Goal: Task Accomplishment & Management: Use online tool/utility

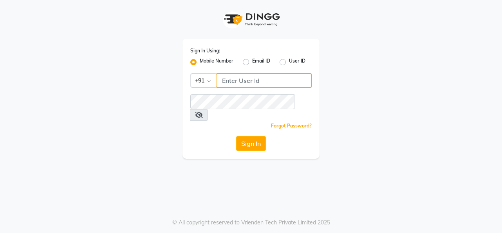
click at [251, 79] on input "Username" at bounding box center [263, 80] width 95 height 15
type input "8157804235"
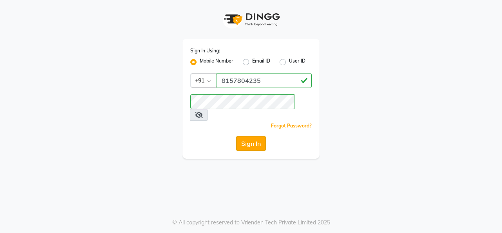
click at [252, 136] on button "Sign In" at bounding box center [251, 143] width 30 height 15
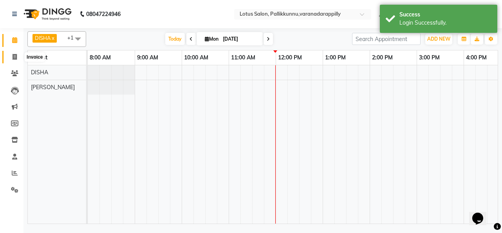
click at [16, 55] on icon at bounding box center [15, 57] width 4 height 6
select select "service"
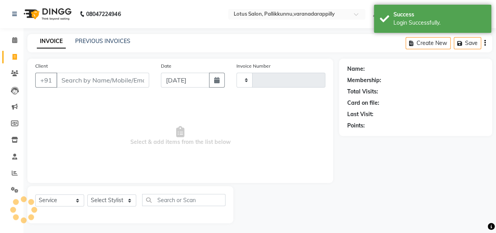
type input "0985"
select select "8188"
click at [112, 79] on input "Client" at bounding box center [102, 80] width 93 height 15
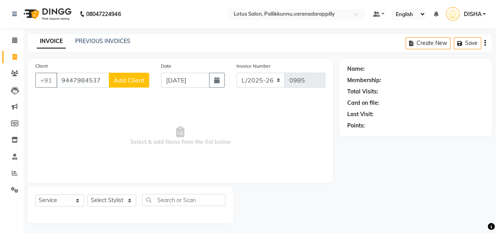
type input "9447984537"
click at [120, 79] on span "Add Client" at bounding box center [128, 80] width 31 height 8
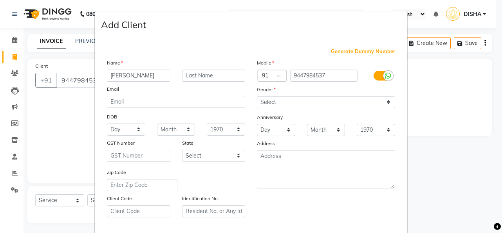
type input "[PERSON_NAME]"
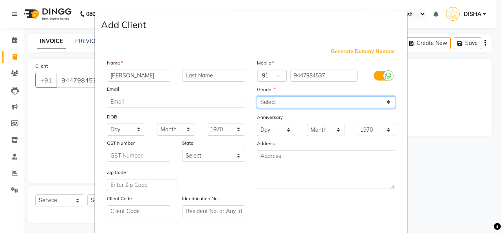
click at [329, 104] on select "Select [DEMOGRAPHIC_DATA] [DEMOGRAPHIC_DATA] Other Prefer Not To Say" at bounding box center [326, 102] width 138 height 12
select select "[DEMOGRAPHIC_DATA]"
click at [257, 96] on select "Select [DEMOGRAPHIC_DATA] [DEMOGRAPHIC_DATA] Other Prefer Not To Say" at bounding box center [326, 102] width 138 height 12
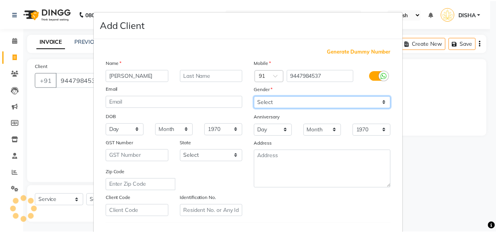
scroll to position [127, 0]
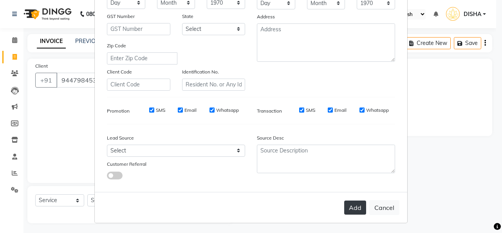
click at [354, 210] on button "Add" at bounding box center [355, 208] width 22 height 14
select select
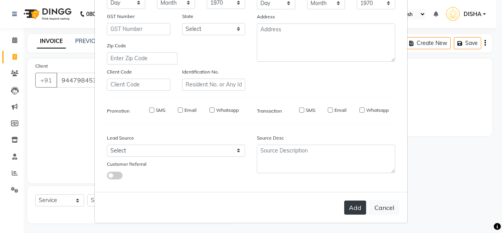
select select
checkbox input "false"
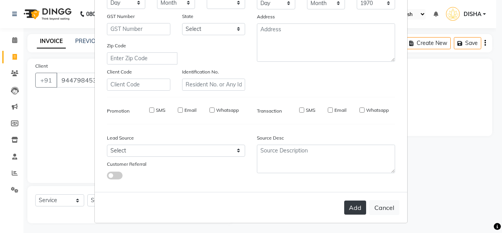
checkbox input "false"
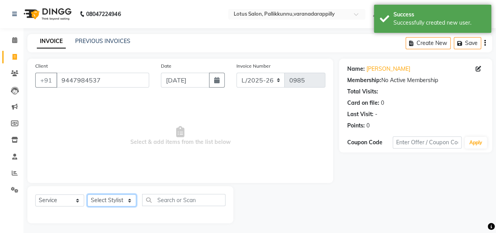
click at [128, 203] on select "Select Stylist DISHA [PERSON_NAME] Naflin [PERSON_NAME] [PERSON_NAME]" at bounding box center [111, 200] width 49 height 12
select select "60354"
click at [87, 194] on select "Select Stylist DISHA [PERSON_NAME] Naflin [PERSON_NAME] [PERSON_NAME]" at bounding box center [111, 200] width 49 height 12
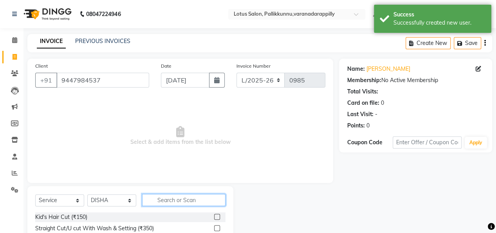
click at [179, 200] on input "text" at bounding box center [183, 200] width 83 height 12
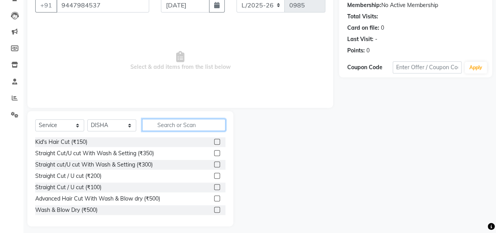
scroll to position [76, 0]
click at [186, 126] on input "text" at bounding box center [183, 125] width 83 height 12
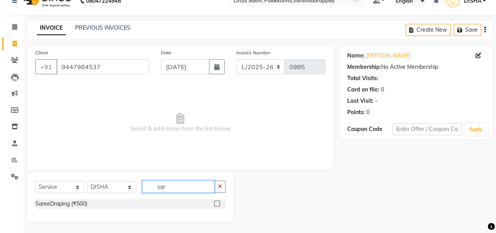
scroll to position [13, 0]
type input "sare"
click at [216, 205] on label at bounding box center [217, 204] width 6 height 6
click at [216, 205] on input "checkbox" at bounding box center [216, 204] width 5 height 5
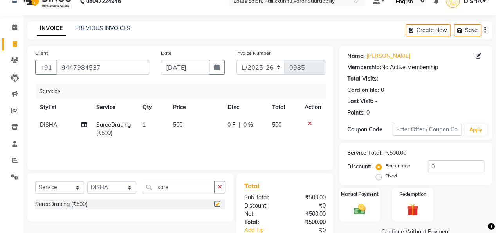
checkbox input "false"
click at [221, 190] on button "button" at bounding box center [219, 187] width 11 height 12
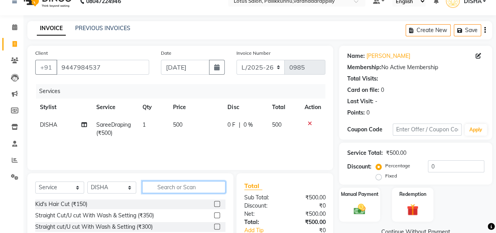
click at [214, 187] on input "text" at bounding box center [183, 187] width 83 height 12
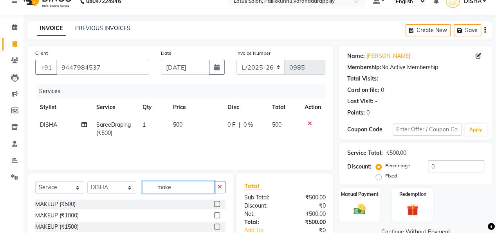
type input "make"
click at [214, 204] on label at bounding box center [217, 204] width 6 height 6
click at [214, 204] on input "checkbox" at bounding box center [216, 204] width 5 height 5
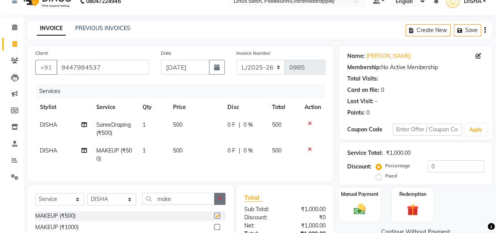
checkbox input "false"
click at [223, 202] on button "button" at bounding box center [219, 199] width 11 height 12
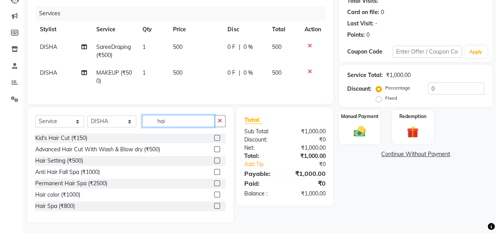
scroll to position [98, 0]
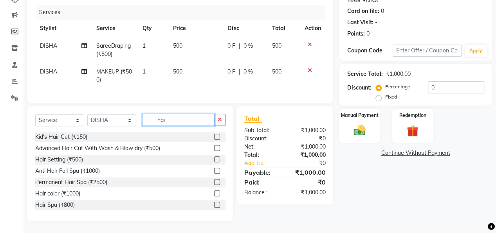
type input "hai"
click at [214, 159] on label at bounding box center [217, 159] width 6 height 6
click at [214, 159] on input "checkbox" at bounding box center [216, 159] width 5 height 5
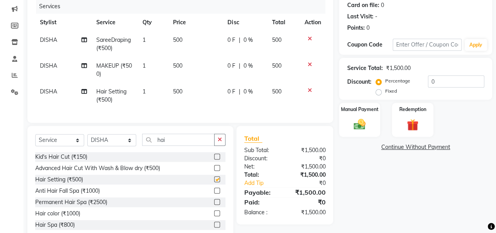
checkbox input "false"
click at [358, 118] on img at bounding box center [359, 124] width 20 height 14
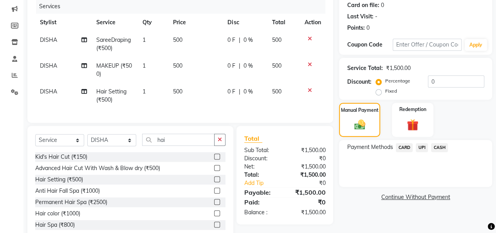
click at [424, 150] on span "UPI" at bounding box center [422, 147] width 12 height 9
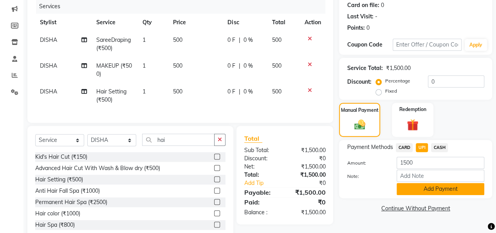
click at [421, 191] on button "Add Payment" at bounding box center [440, 189] width 88 height 12
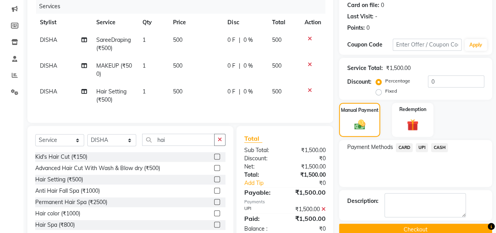
scroll to position [124, 0]
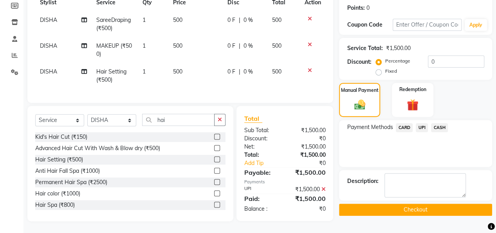
click at [422, 204] on button "Checkout" at bounding box center [415, 210] width 153 height 12
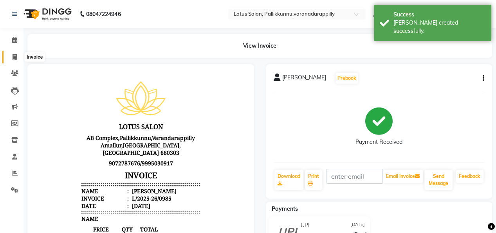
click at [15, 59] on icon at bounding box center [15, 57] width 4 height 6
select select "service"
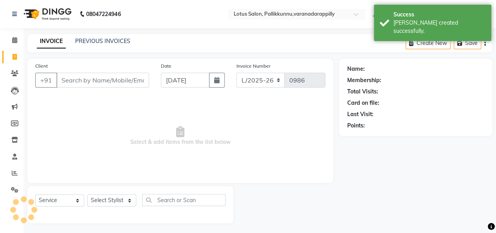
scroll to position [2, 0]
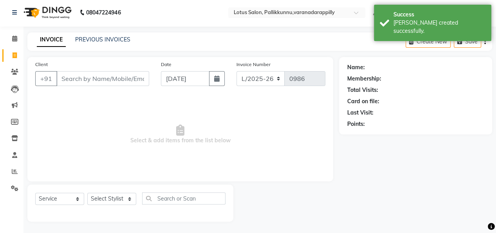
click at [99, 80] on input "Client" at bounding box center [102, 78] width 93 height 15
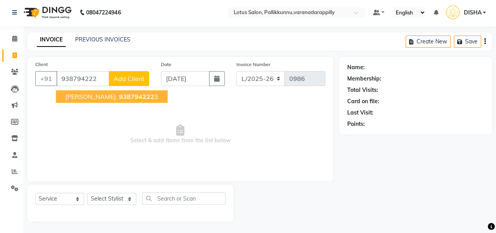
click at [102, 91] on button "[PERSON_NAME] 938794222 3" at bounding box center [112, 96] width 112 height 13
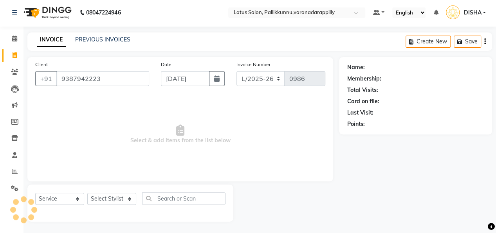
type input "9387942223"
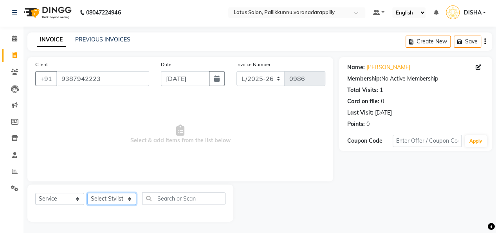
click at [116, 200] on select "Select Stylist DISHA [PERSON_NAME] Naflin [PERSON_NAME] [PERSON_NAME]" at bounding box center [111, 199] width 49 height 12
select select "60354"
click at [87, 193] on select "Select Stylist DISHA [PERSON_NAME] Naflin [PERSON_NAME] [PERSON_NAME]" at bounding box center [111, 199] width 49 height 12
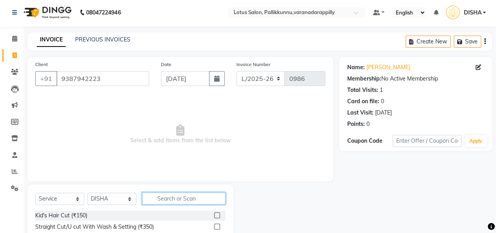
click at [178, 194] on input "text" at bounding box center [183, 198] width 83 height 12
type input "mak"
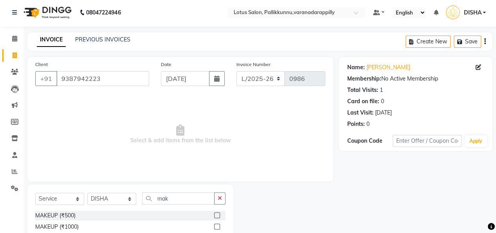
click at [217, 226] on label at bounding box center [217, 227] width 6 height 6
click at [217, 226] on input "checkbox" at bounding box center [216, 227] width 5 height 5
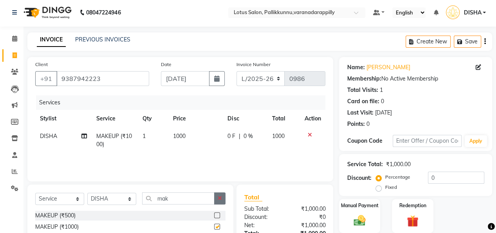
checkbox input "false"
click at [216, 198] on button "button" at bounding box center [219, 198] width 11 height 12
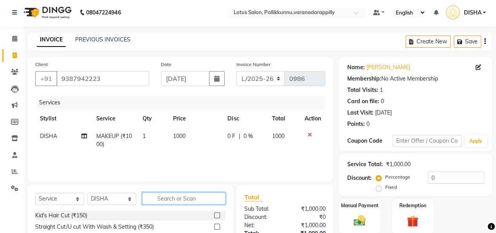
click at [208, 198] on input "text" at bounding box center [183, 198] width 83 height 12
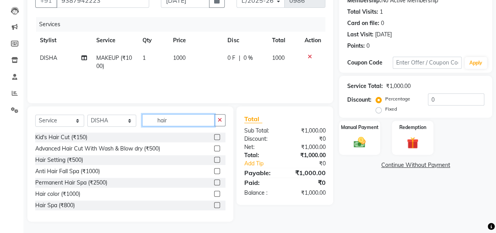
type input "hair"
click at [214, 160] on label at bounding box center [217, 160] width 6 height 6
click at [214, 160] on input "checkbox" at bounding box center [216, 160] width 5 height 5
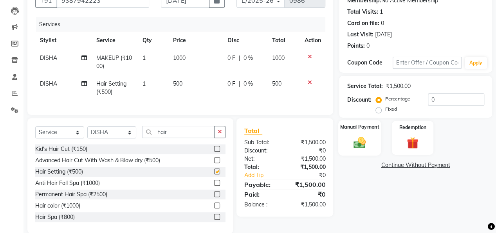
checkbox input "false"
click at [363, 140] on img at bounding box center [359, 142] width 20 height 14
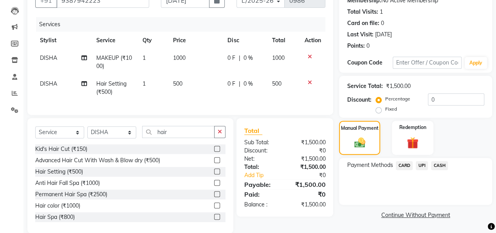
click at [419, 166] on span "UPI" at bounding box center [422, 165] width 12 height 9
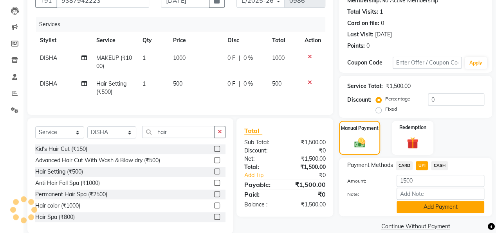
click at [448, 210] on button "Add Payment" at bounding box center [440, 207] width 88 height 12
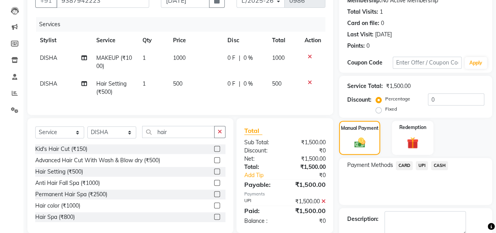
scroll to position [112, 0]
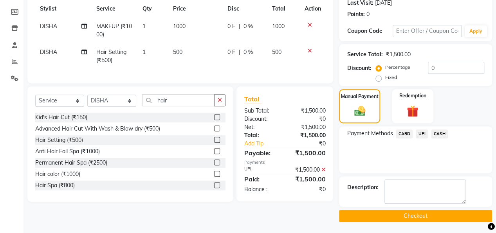
click at [448, 222] on main "INVOICE PREVIOUS INVOICES Create New Save Client [PHONE_NUMBER] Date [DATE] Inv…" at bounding box center [259, 78] width 472 height 311
click at [448, 218] on button "Checkout" at bounding box center [415, 216] width 153 height 12
